Goal: Task Accomplishment & Management: Manage account settings

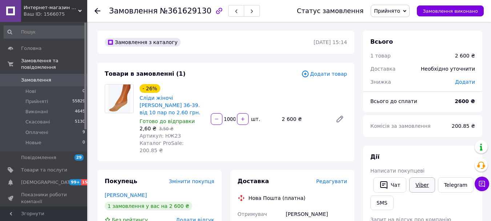
click at [419, 181] on link "Viber" at bounding box center [421, 184] width 25 height 15
click at [420, 179] on link "Viber" at bounding box center [421, 184] width 25 height 15
click at [98, 12] on icon at bounding box center [97, 11] width 6 height 6
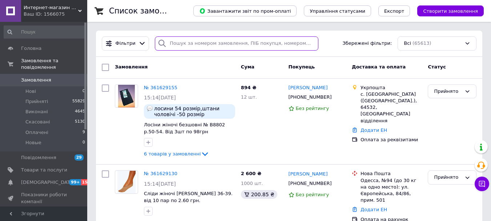
click at [202, 39] on input "search" at bounding box center [236, 43] width 163 height 14
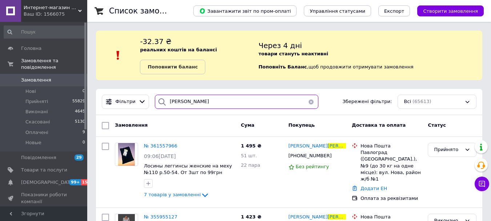
type input "свистунова"
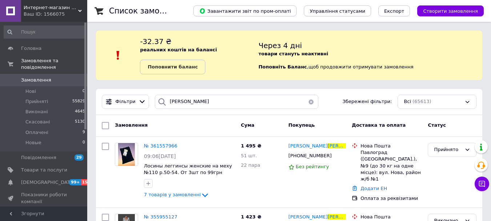
click at [310, 102] on button "button" at bounding box center [311, 101] width 15 height 14
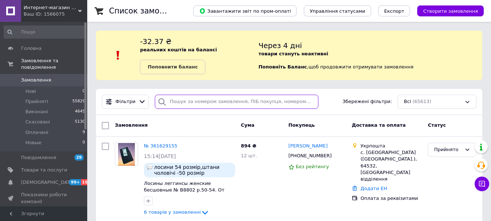
scroll to position [109, 0]
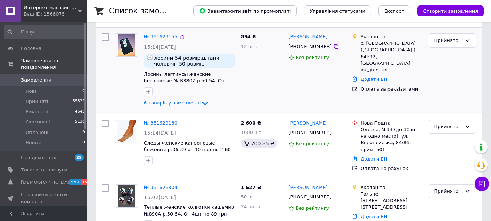
click at [160, 40] on div "№ 361629155" at bounding box center [160, 37] width 35 height 8
click at [160, 41] on div "№ 361629155" at bounding box center [160, 37] width 35 height 8
click at [158, 38] on link "№ 361629155" at bounding box center [160, 36] width 33 height 5
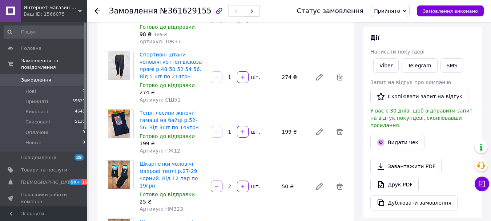
scroll to position [109, 0]
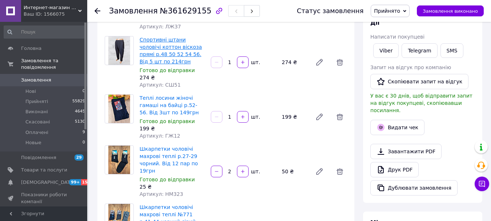
click at [173, 47] on link "Спортивні штани чоловічі коттон віскоза прямі р.48 50 52 54 56. Від 5 шт по 214…" at bounding box center [171, 51] width 63 height 28
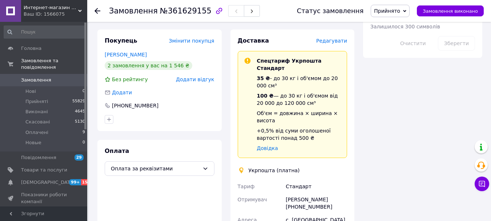
scroll to position [400, 0]
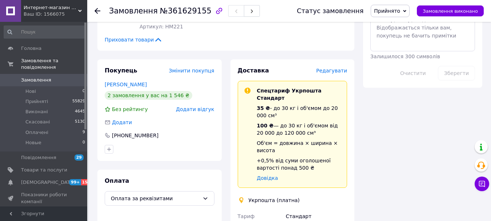
click at [98, 12] on icon at bounding box center [97, 11] width 6 height 6
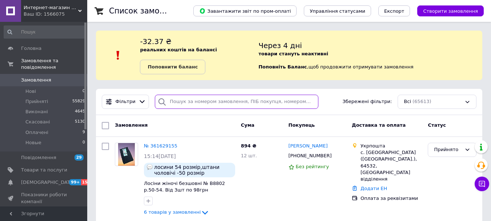
paste input "[PHONE_NUMBER]"
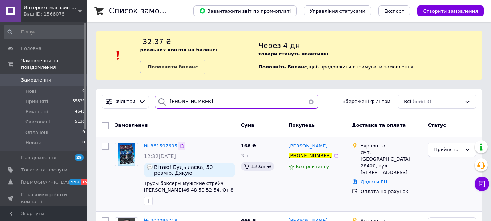
type input "[PHONE_NUMBER]"
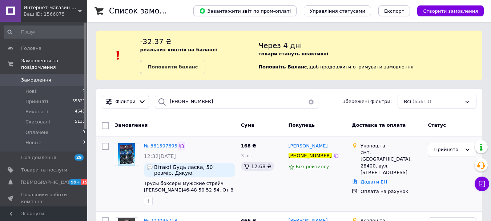
click at [180, 145] on icon at bounding box center [182, 146] width 4 height 4
click at [309, 98] on button "button" at bounding box center [311, 101] width 15 height 14
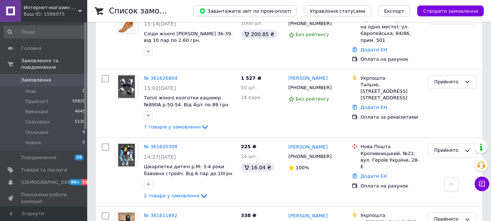
scroll to position [73, 0]
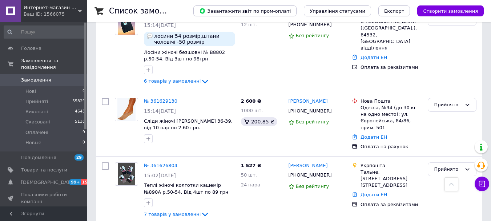
scroll to position [73, 0]
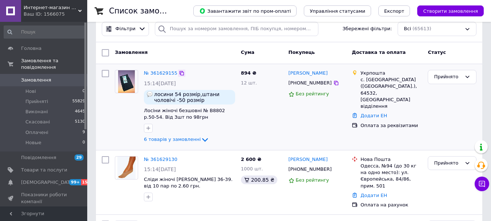
click at [180, 72] on icon at bounding box center [182, 73] width 4 height 4
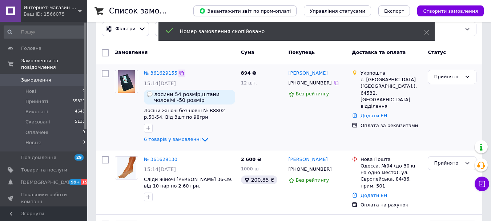
click at [180, 72] on icon at bounding box center [182, 73] width 4 height 4
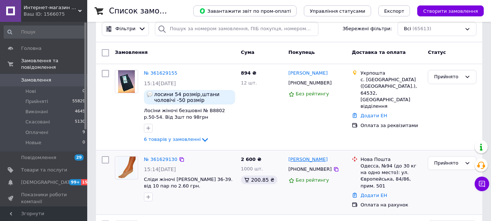
scroll to position [218, 0]
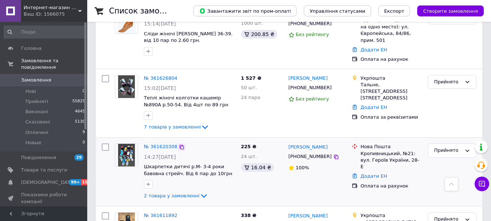
click at [180, 147] on icon at bounding box center [182, 147] width 4 height 4
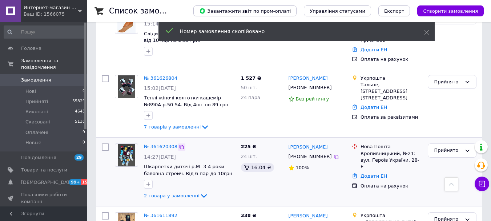
click at [180, 147] on icon at bounding box center [182, 147] width 4 height 4
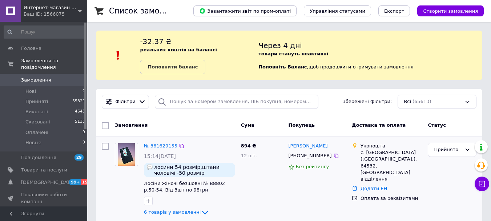
scroll to position [109, 0]
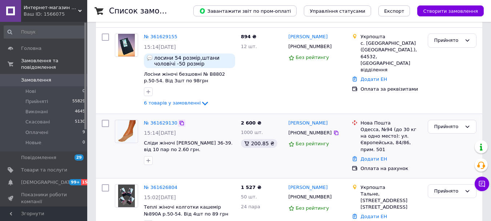
click at [179, 122] on icon at bounding box center [182, 123] width 6 height 6
